Goal: Task Accomplishment & Management: Use online tool/utility

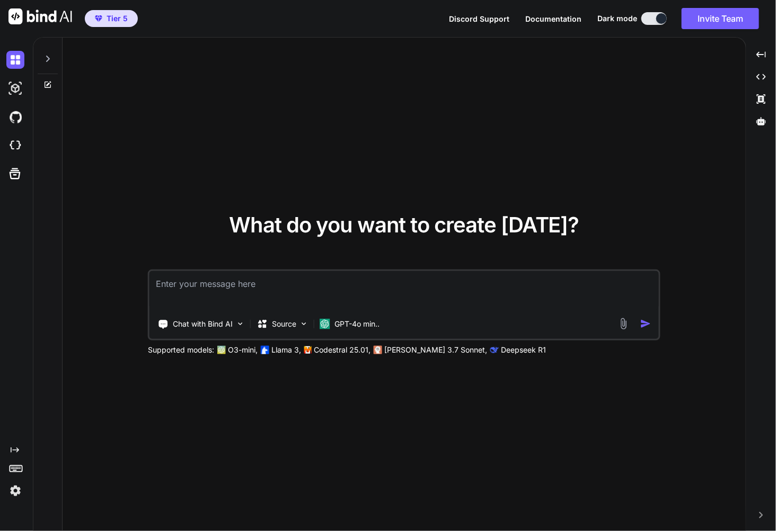
type textarea "x"
click at [15, 150] on img at bounding box center [15, 146] width 18 height 18
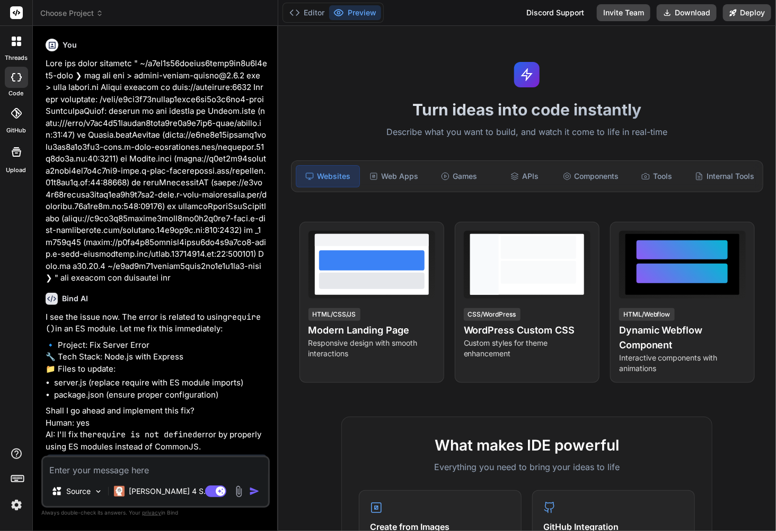
click at [82, 14] on span "Choose Project" at bounding box center [71, 13] width 63 height 11
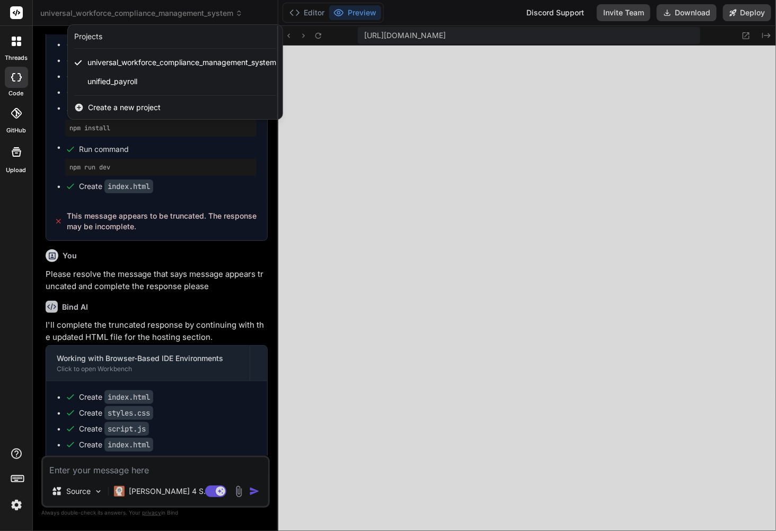
scroll to position [309, 0]
click at [318, 39] on div at bounding box center [388, 265] width 776 height 531
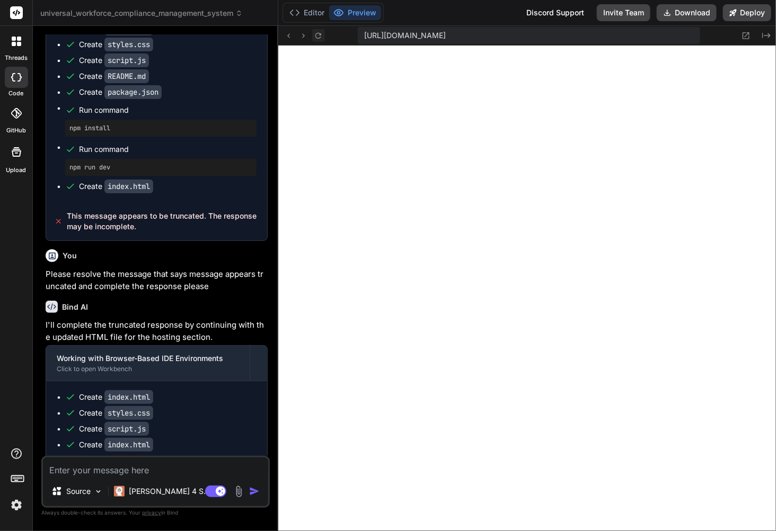
click at [318, 39] on icon at bounding box center [318, 35] width 9 height 9
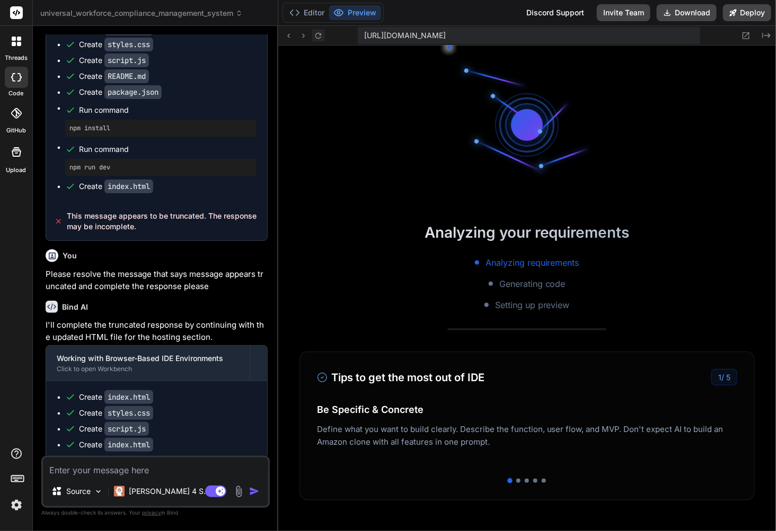
scroll to position [330, 0]
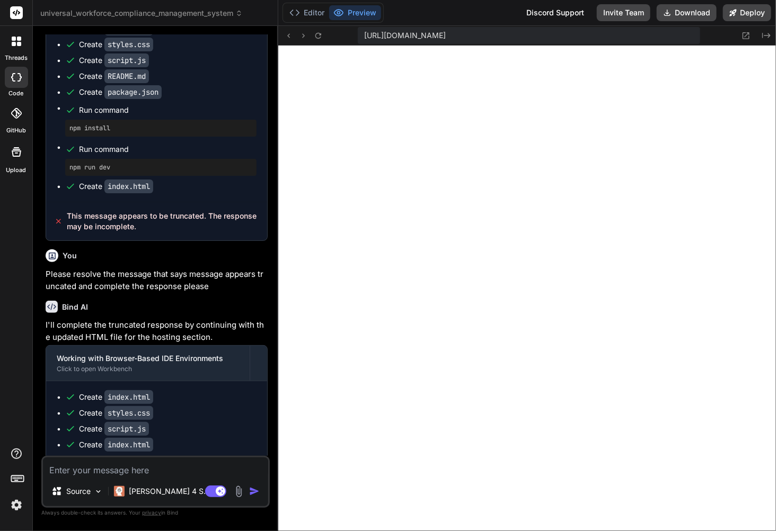
click at [221, 16] on span "universal_workforce_compliance_management_system" at bounding box center [141, 13] width 202 height 11
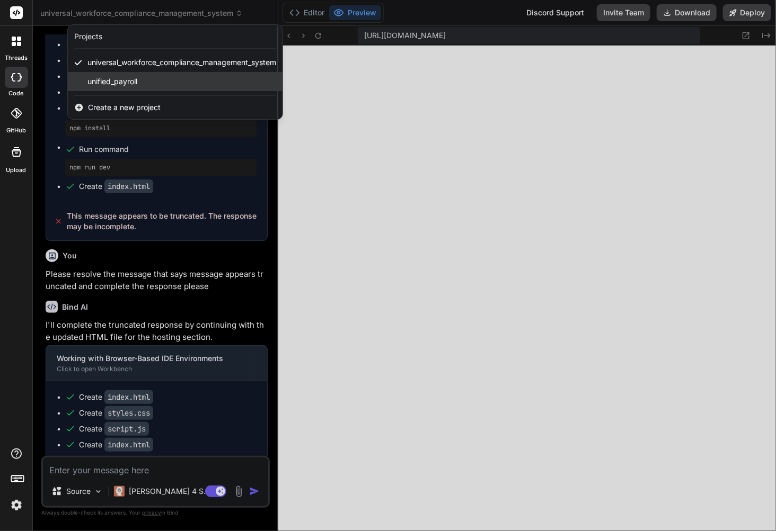
click at [134, 77] on span "unified_payroll" at bounding box center [112, 81] width 50 height 11
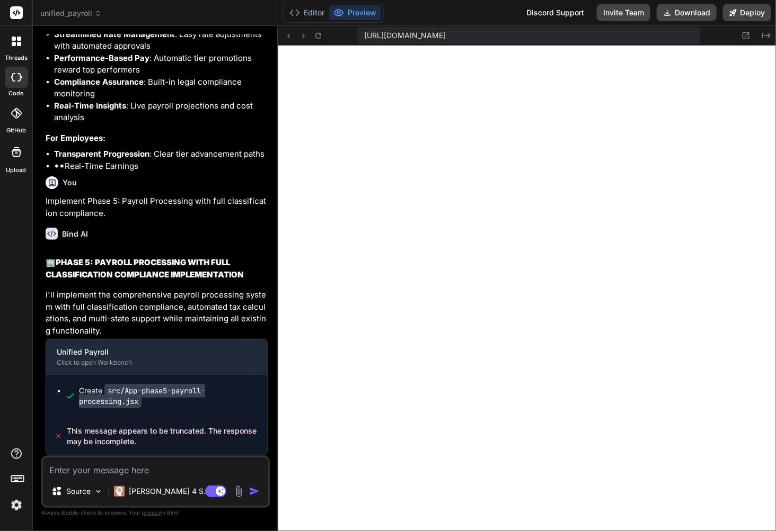
scroll to position [21117, 0]
drag, startPoint x: 139, startPoint y: 446, endPoint x: 67, endPoint y: 431, distance: 73.6
click at [67, 431] on span "This message appears to be truncated. The response may be incomplete." at bounding box center [163, 436] width 192 height 21
type textarea "x"
